Goal: Task Accomplishment & Management: Use online tool/utility

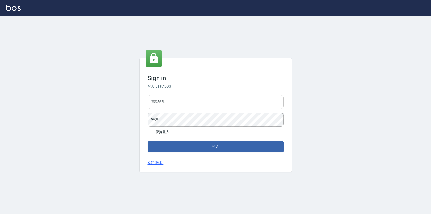
click at [170, 105] on input "電話號碼" at bounding box center [216, 102] width 136 height 14
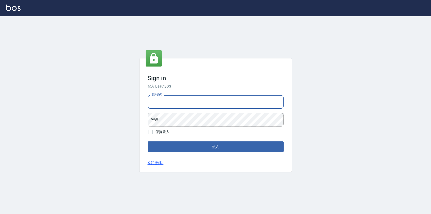
type input "0424526080"
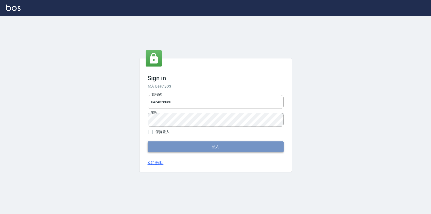
click at [197, 146] on button "登入" at bounding box center [216, 147] width 136 height 11
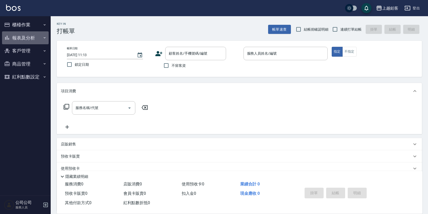
click at [28, 38] on button "報表及分析" at bounding box center [25, 37] width 47 height 13
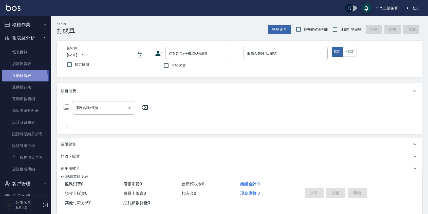
click at [20, 79] on link "互助日報表" at bounding box center [25, 76] width 47 height 12
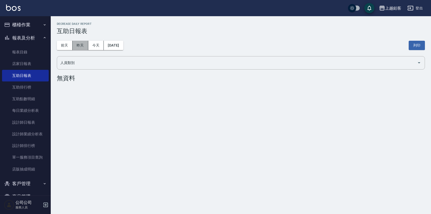
click at [83, 46] on button "昨天" at bounding box center [80, 45] width 16 height 9
click at [62, 49] on button "前天" at bounding box center [65, 45] width 16 height 9
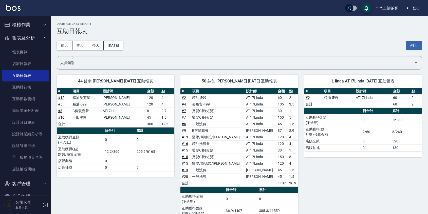
click at [19, 28] on button "櫃檯作業" at bounding box center [25, 24] width 47 height 13
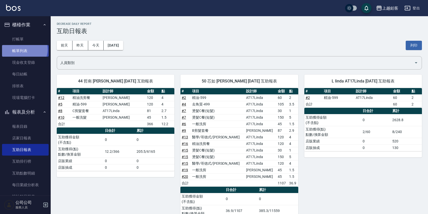
click at [24, 50] on link "帳單列表" at bounding box center [25, 51] width 47 height 12
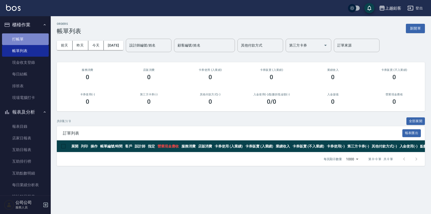
click at [27, 40] on link "打帳單" at bounding box center [25, 39] width 47 height 12
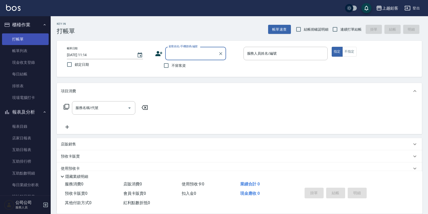
click at [30, 39] on link "打帳單" at bounding box center [25, 39] width 47 height 12
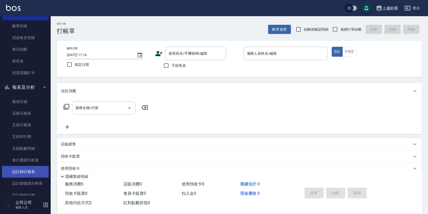
scroll to position [26, 0]
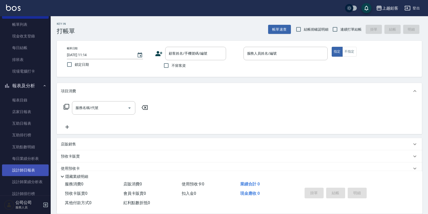
click at [29, 171] on link "設計師日報表" at bounding box center [25, 171] width 47 height 12
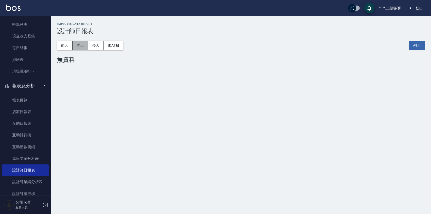
click at [80, 46] on button "昨天" at bounding box center [80, 45] width 16 height 9
click at [64, 46] on button "前天" at bounding box center [65, 45] width 16 height 9
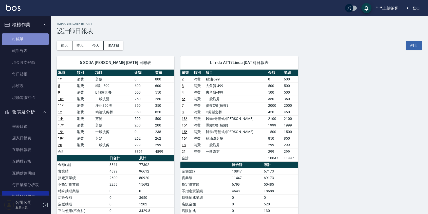
click at [25, 39] on link "打帳單" at bounding box center [25, 39] width 47 height 12
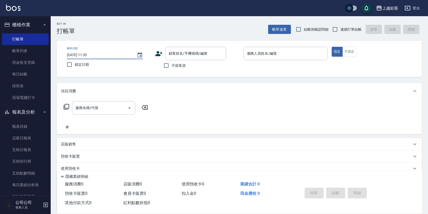
click at [108, 55] on input "[DATE] 11:35" at bounding box center [99, 55] width 65 height 8
click at [147, 56] on div "帳單日期 [DATE] 11:35 鎖定日期" at bounding box center [109, 58] width 84 height 23
click at [140, 55] on icon "Choose date, selected date is 2025-08-19" at bounding box center [140, 55] width 6 height 6
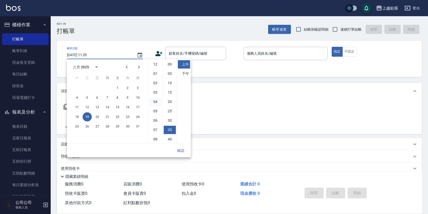
scroll to position [28, 0]
click at [79, 118] on button "18" at bounding box center [76, 117] width 9 height 9
type input "[DATE] 11:35"
click at [122, 39] on div "Key In 打帳單 帳單速查 結帳前確認明細 連續打單結帳 掛單 結帳 明細 帳單日期 [DATE] 11:35 鎖定日期 顧客姓名/手機號碼/編號 顧客姓…" at bounding box center [239, 137] width 377 height 243
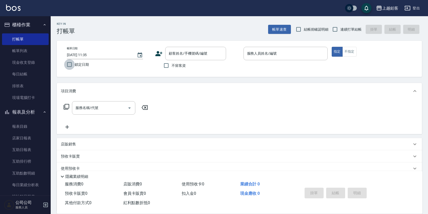
click at [73, 66] on input "鎖定日期" at bounding box center [69, 64] width 11 height 11
checkbox input "true"
click at [179, 66] on span "不留客資" at bounding box center [179, 65] width 14 height 5
click at [172, 66] on input "不留客資" at bounding box center [166, 65] width 11 height 11
checkbox input "true"
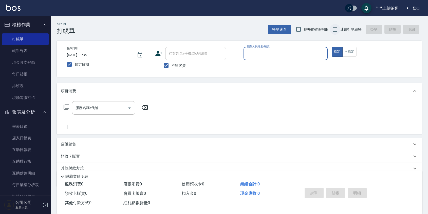
click at [335, 26] on input "連續打單結帳" at bounding box center [335, 29] width 11 height 11
checkbox input "true"
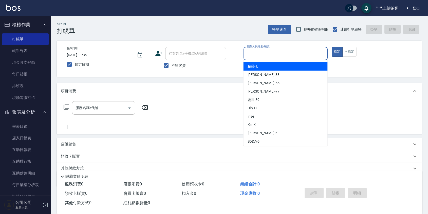
click at [296, 56] on input "服務人員姓名/編號" at bounding box center [286, 53] width 80 height 9
type input "精靈-Ｌ"
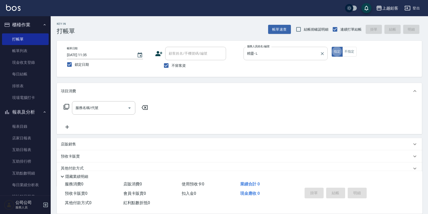
type button "true"
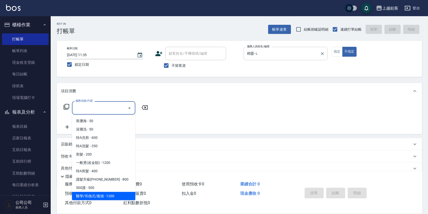
scroll to position [17, 0]
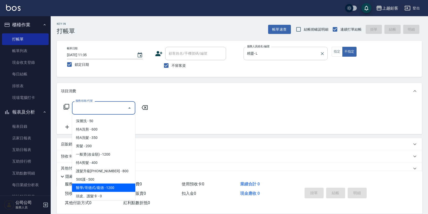
type input "醫學/哥德式/龐德(417)"
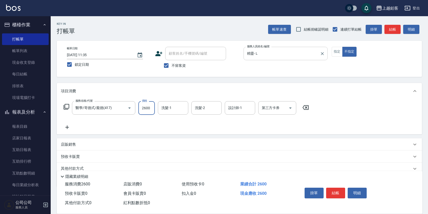
type input "2600"
type input "芯如-50"
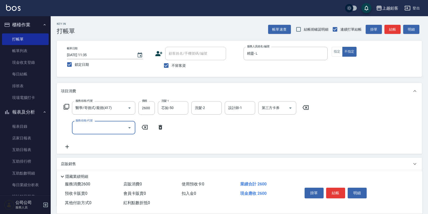
click at [156, 166] on div "店販銷售" at bounding box center [236, 164] width 351 height 5
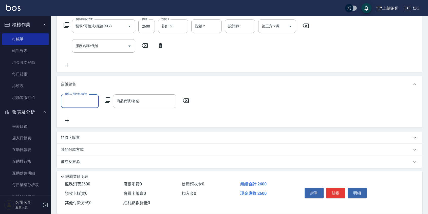
scroll to position [83, 0]
type input "linda-L"
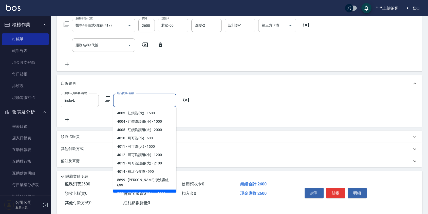
scroll to position [538, 0]
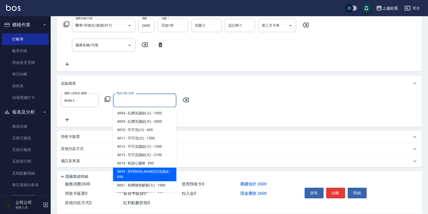
type input "水水沁涼洗護組"
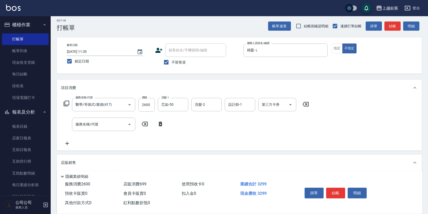
scroll to position [0, 0]
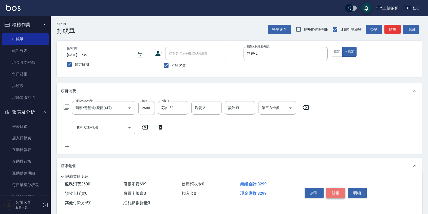
click at [334, 194] on button "結帳" at bounding box center [335, 193] width 19 height 11
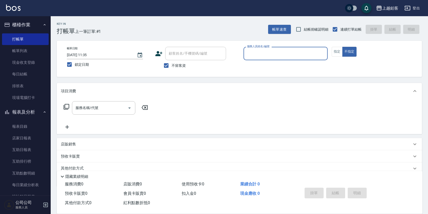
type input "k"
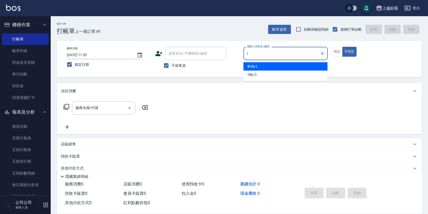
type input "linda-L"
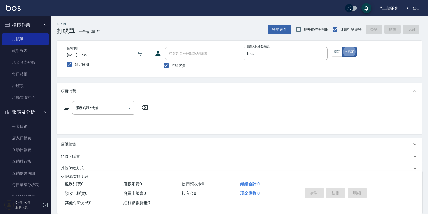
type button "false"
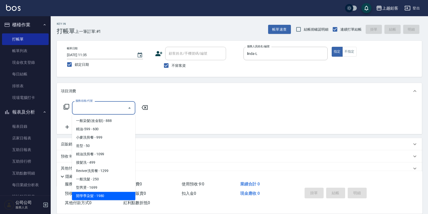
scroll to position [125, 0]
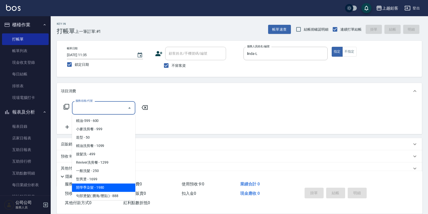
type input "開學季染髮(1980)"
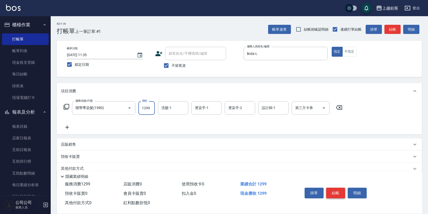
type input "1299"
type input "芯如-50"
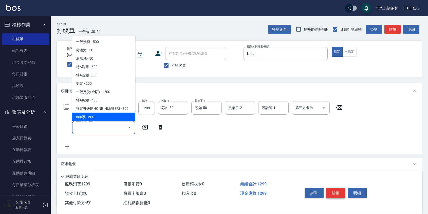
scroll to position [8, 0]
type input "醫學/哥德式/龐德(417)"
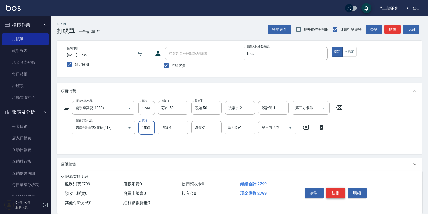
type input "1500"
type input "芯如-50"
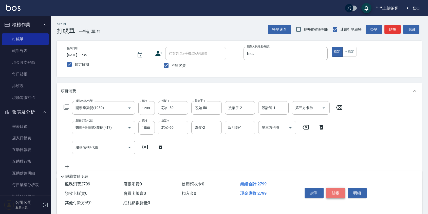
click at [334, 192] on button "結帳" at bounding box center [335, 193] width 19 height 11
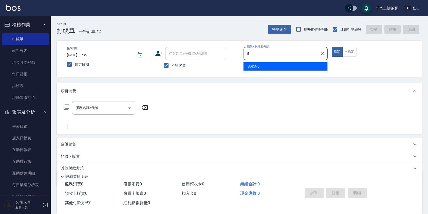
type input "SODA-5"
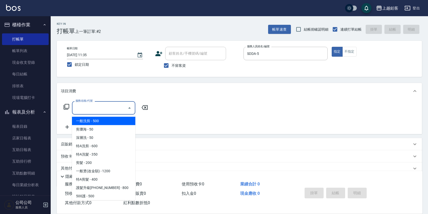
type input "一般洗剪(5)"
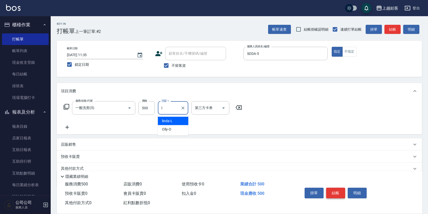
type input "linda-L"
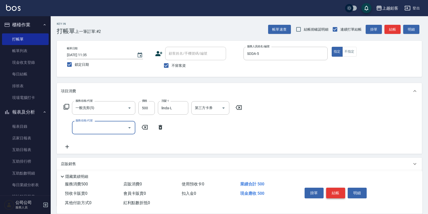
click at [334, 191] on button "結帳" at bounding box center [335, 193] width 19 height 11
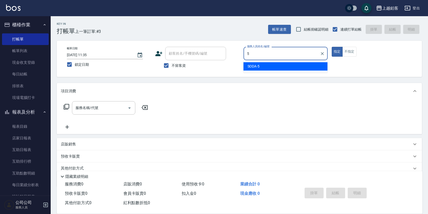
type input "SODA-5"
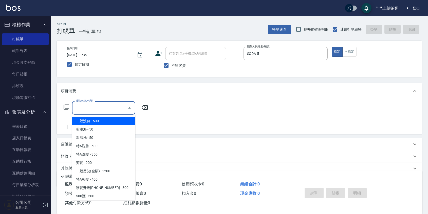
type input "一般洗剪(5)"
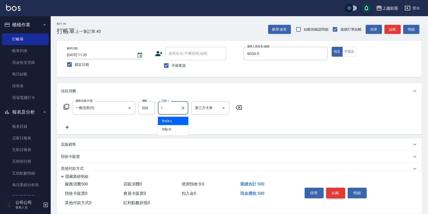
type input "linda-L"
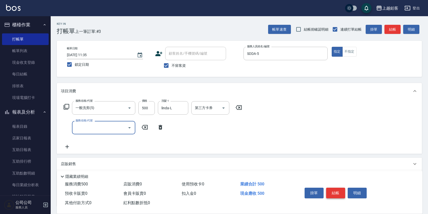
click at [341, 189] on button "結帳" at bounding box center [335, 193] width 19 height 11
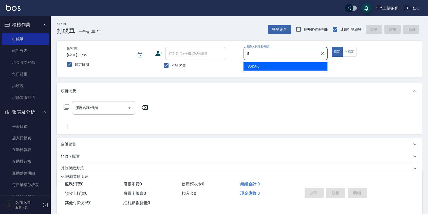
type input "SODA-5"
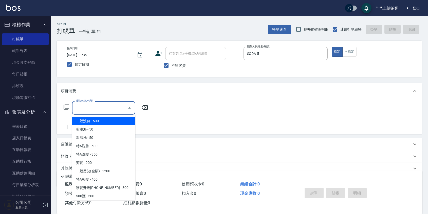
type input "一般洗剪(5)"
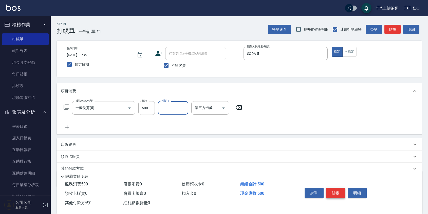
type input "k"
type input "linda-L"
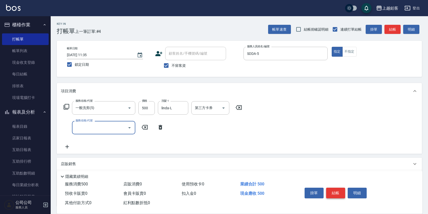
click at [341, 189] on button "結帳" at bounding box center [335, 193] width 19 height 11
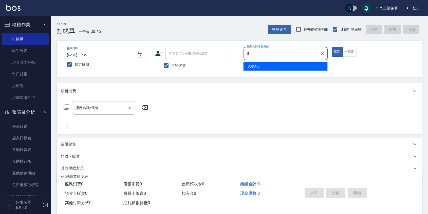
type input "SODA-5"
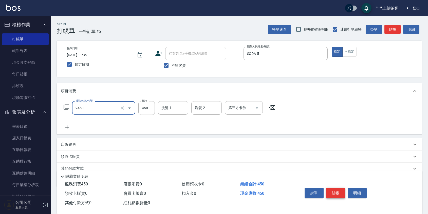
type input "C剪髮套餐(2450)"
type input "550"
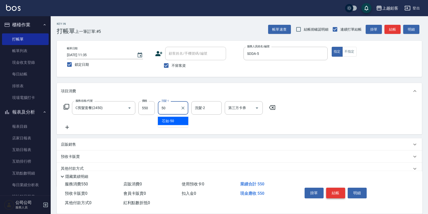
type input "芯如-50"
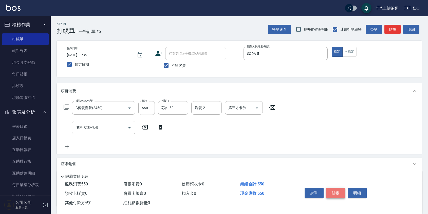
click at [341, 190] on button "結帳" at bounding box center [335, 193] width 19 height 11
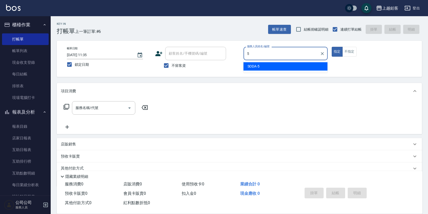
type input "SODA-5"
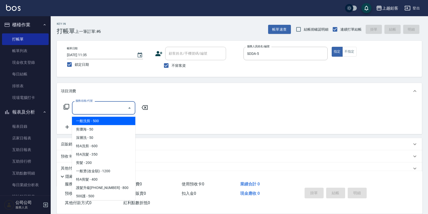
type input "一般洗剪(5)"
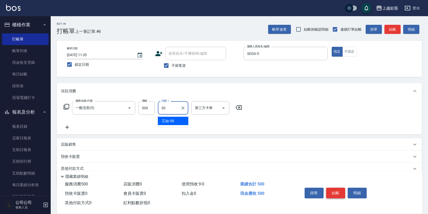
type input "芯如-50"
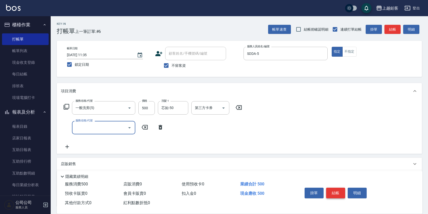
click at [336, 192] on button "結帳" at bounding box center [335, 193] width 19 height 11
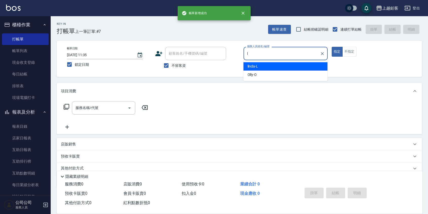
type input "linda-L"
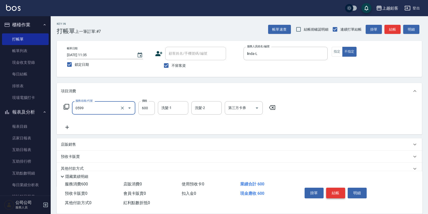
type input "精油-599(0599)"
type input "500"
type input "50]"
click at [173, 112] on input "洗髮-1" at bounding box center [173, 108] width 26 height 9
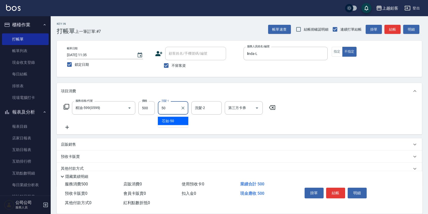
type input "芯如-50"
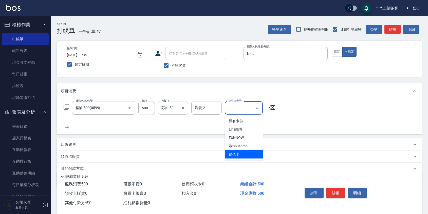
type input "儲值卡"
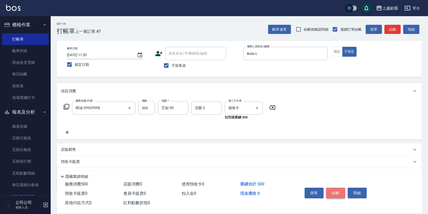
click at [333, 190] on button "結帳" at bounding box center [335, 193] width 19 height 11
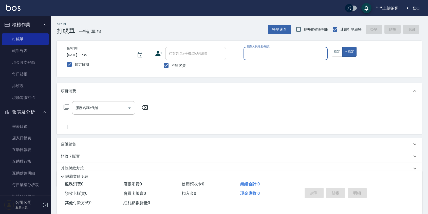
click at [342, 47] on button "不指定" at bounding box center [349, 52] width 14 height 10
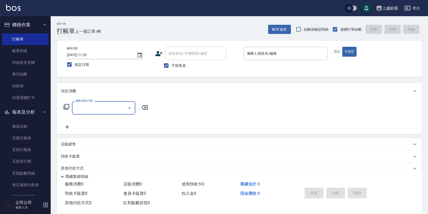
click at [279, 46] on div "帳單日期 [DATE] 11:35 鎖定日期 顧客姓名/手機號碼/編號 顧客姓名/手機號碼/編號 不留客資 服務人員姓名/編號 服務人員姓名/編號 指定 不指定" at bounding box center [239, 59] width 365 height 36
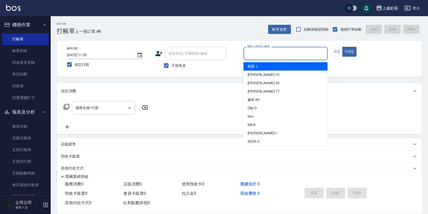
click at [290, 56] on input "服務人員姓名/編號" at bounding box center [286, 53] width 80 height 9
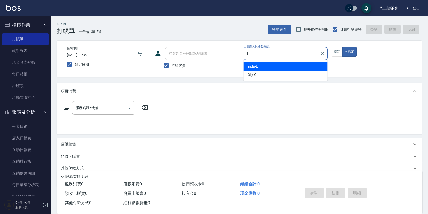
type input "linda-L"
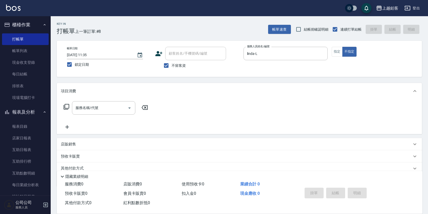
click at [195, 109] on div "服務名稱/代號 服務名稱/代號" at bounding box center [239, 116] width 365 height 35
click at [78, 144] on div "店販銷售" at bounding box center [236, 144] width 351 height 5
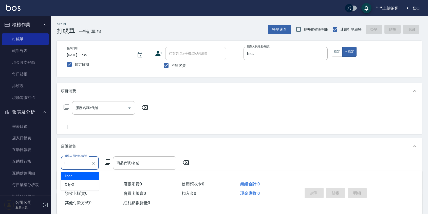
type input "linda-L"
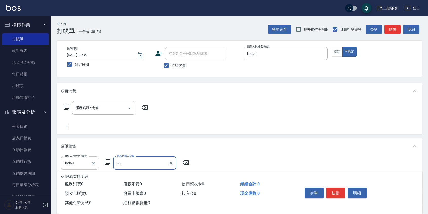
type input "5"
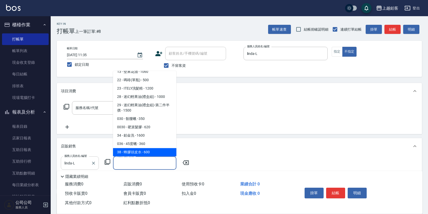
scroll to position [181, 0]
type input "IH蜂膠頭皮水"
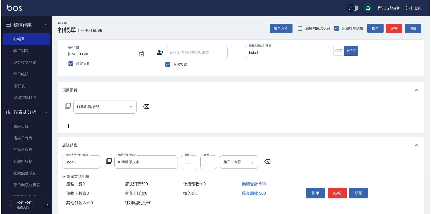
scroll to position [0, 0]
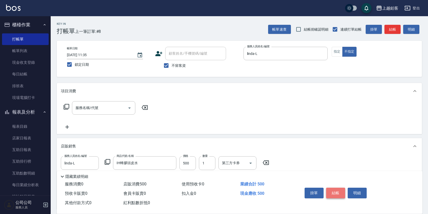
click at [336, 193] on button "結帳" at bounding box center [335, 193] width 19 height 11
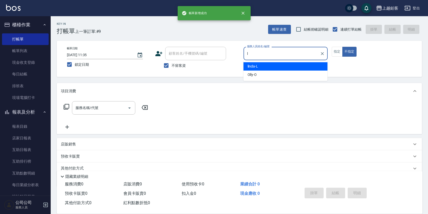
type input "linda-L"
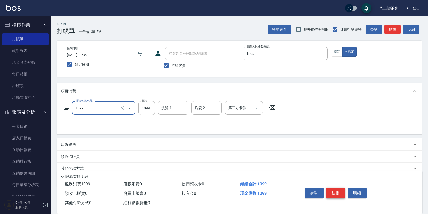
type input "精油洗剪餐(1099)"
type input "850"
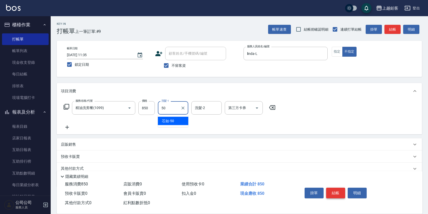
type input "芯如-50"
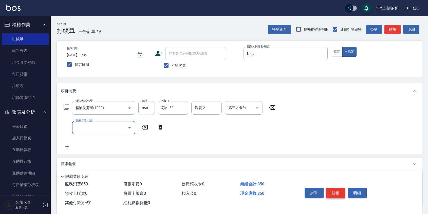
click at [330, 190] on button "結帳" at bounding box center [335, 193] width 19 height 11
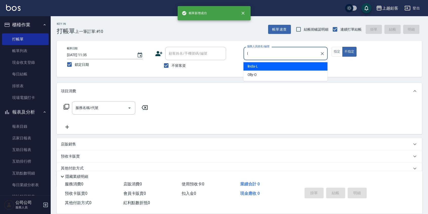
type input "linda-L"
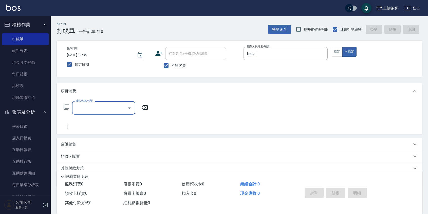
type input "4"
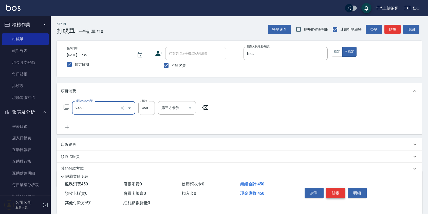
type input "C剪髮套餐(2450)"
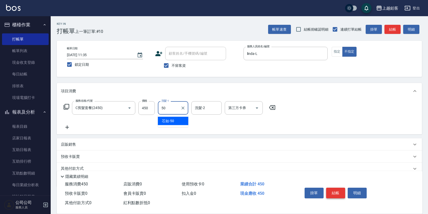
type input "芯如-50"
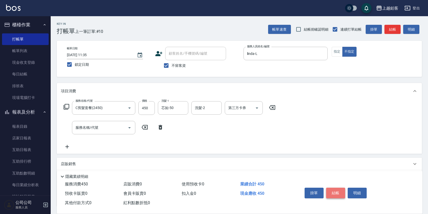
click at [334, 191] on button "結帳" at bounding box center [335, 193] width 19 height 11
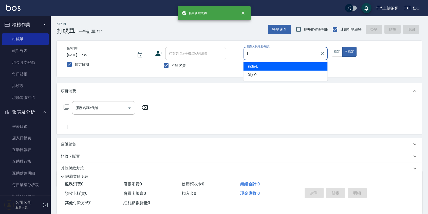
type input "linda-L"
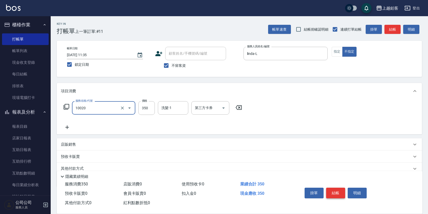
type input "淨化350洗(10020)"
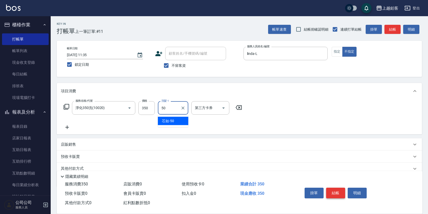
type input "芯如-50"
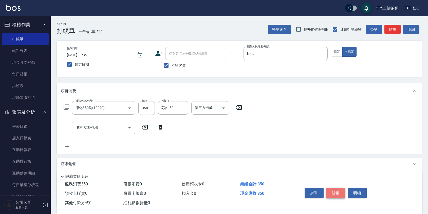
click at [337, 191] on button "結帳" at bounding box center [335, 193] width 19 height 11
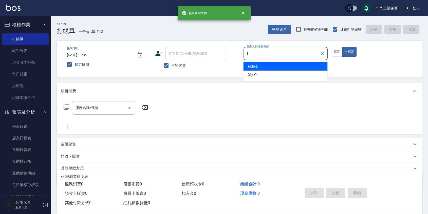
type input "linda-L"
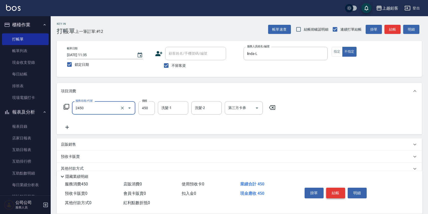
type input "C剪髮套餐(2450)"
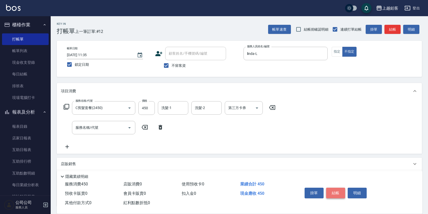
click at [342, 194] on button "結帳" at bounding box center [335, 193] width 19 height 11
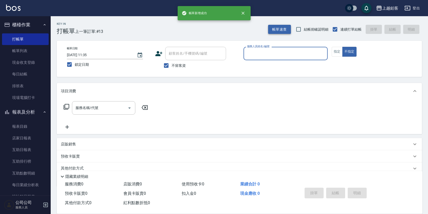
click at [281, 33] on button "帳單速查" at bounding box center [279, 29] width 23 height 9
